Goal: Find specific page/section: Find specific page/section

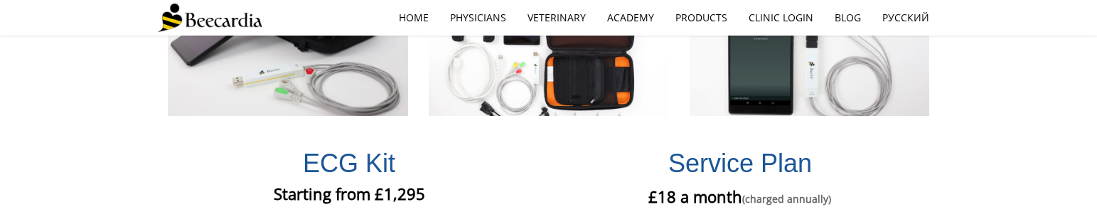
scroll to position [3247, 0]
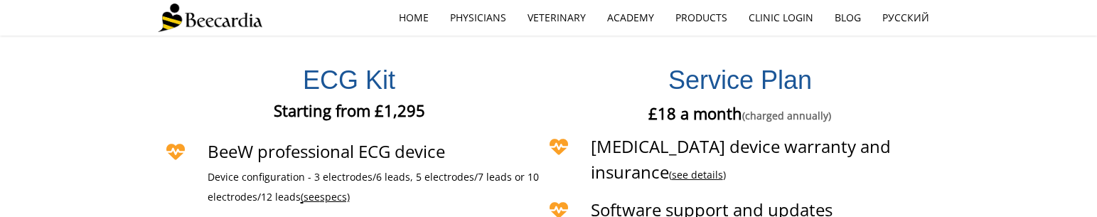
click at [723, 168] on link "see details" at bounding box center [697, 175] width 51 height 14
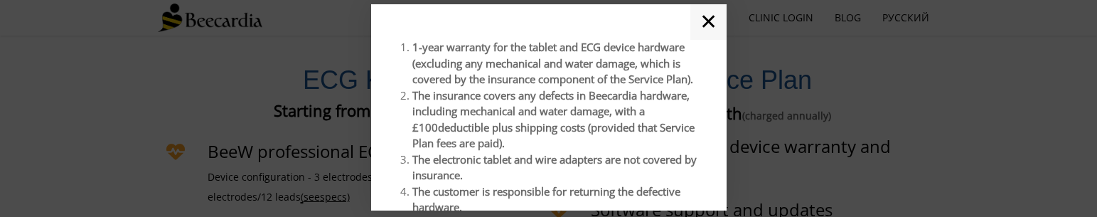
click at [709, 24] on link "✕" at bounding box center [708, 22] width 36 height 36
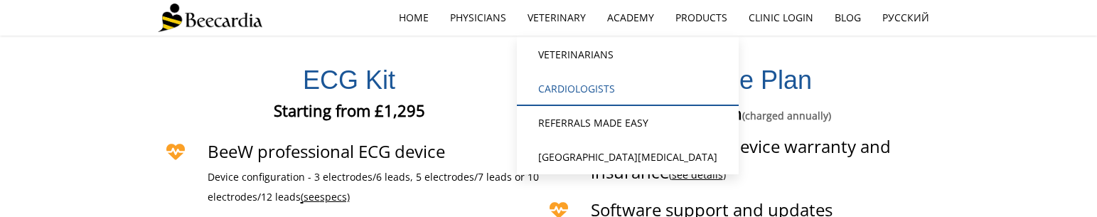
click at [572, 81] on link "Cardiologists" at bounding box center [628, 89] width 222 height 34
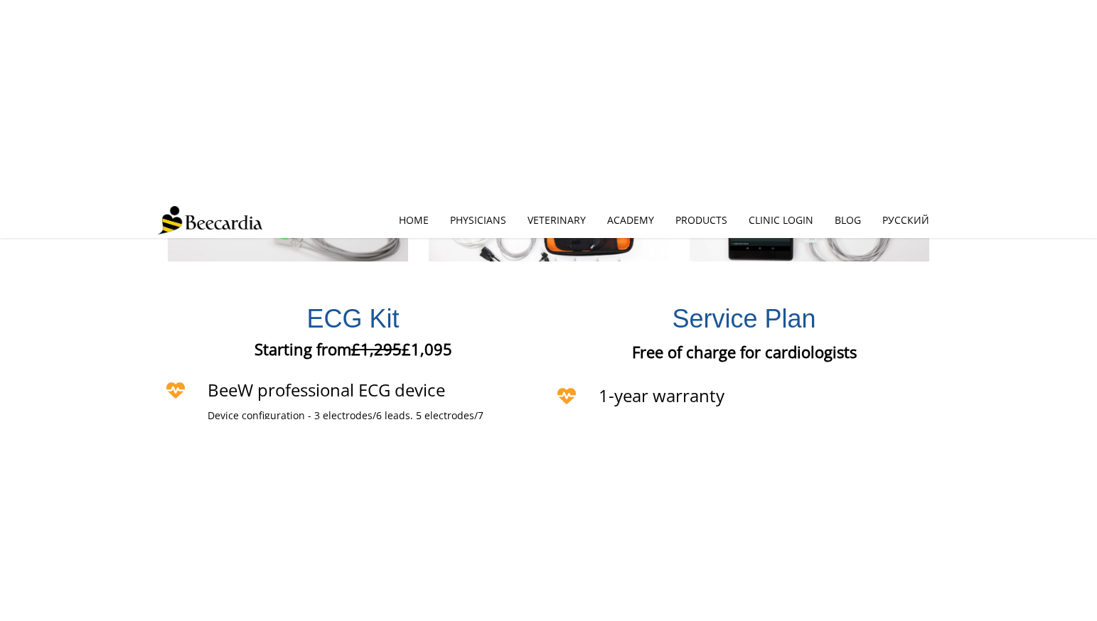
scroll to position [3011, 0]
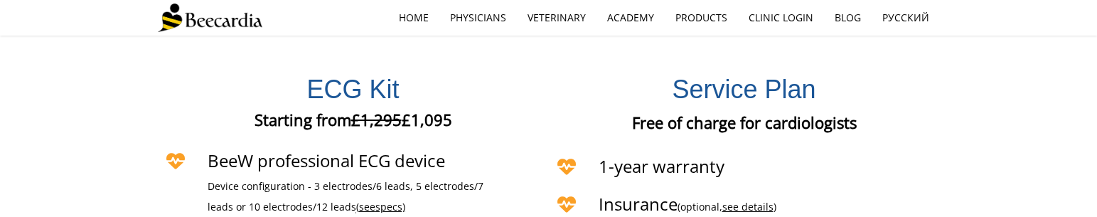
click at [747, 200] on link "see details" at bounding box center [747, 207] width 51 height 14
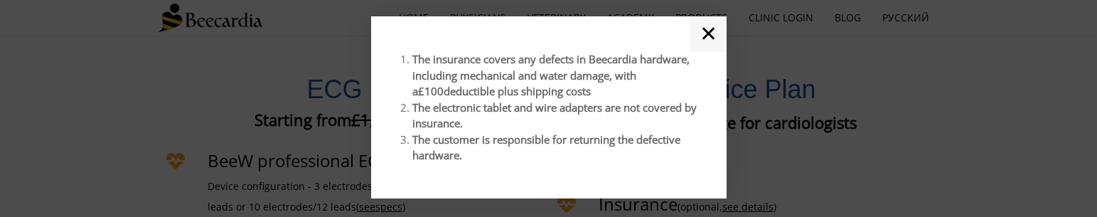
click at [707, 38] on link "✕" at bounding box center [708, 34] width 36 height 36
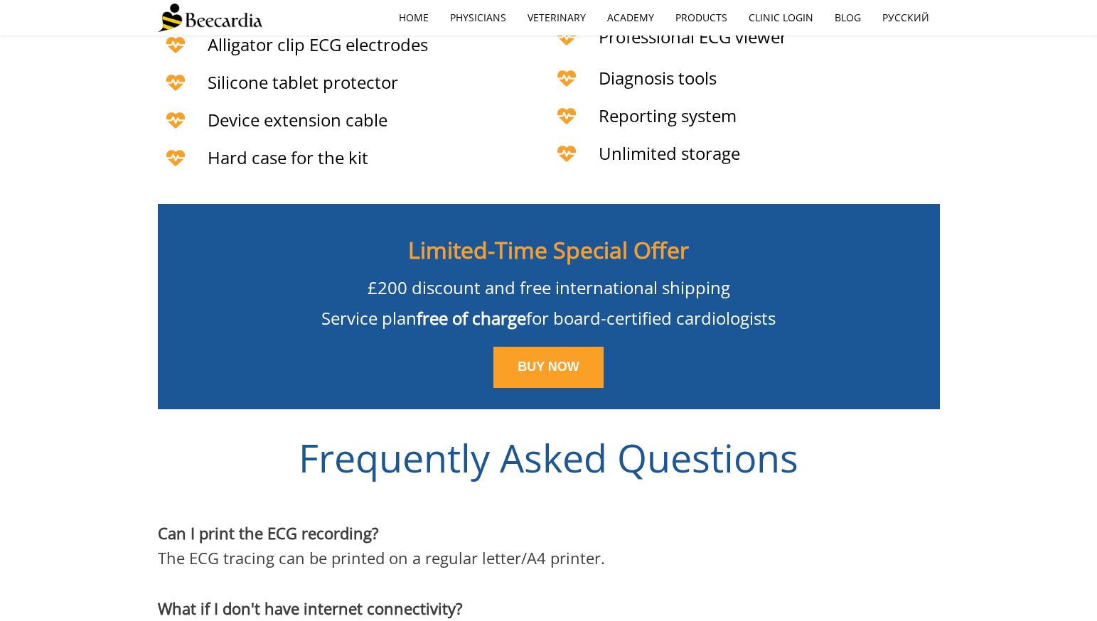
scroll to position [3276, 0]
